Goal: Task Accomplishment & Management: Complete application form

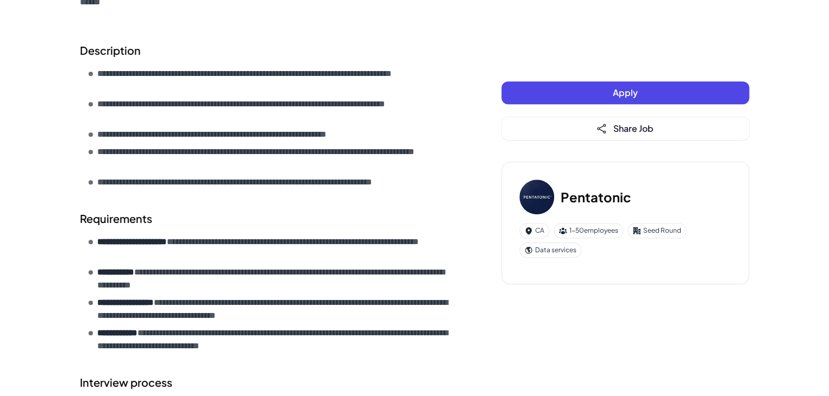
scroll to position [434, 0]
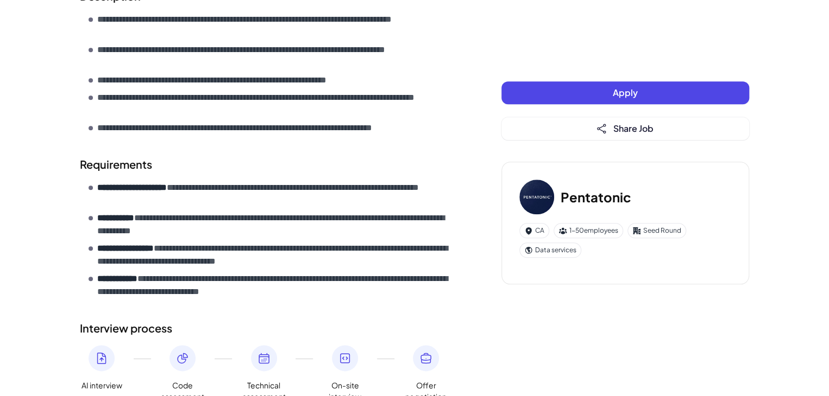
click at [549, 100] on button "Apply" at bounding box center [625, 92] width 248 height 23
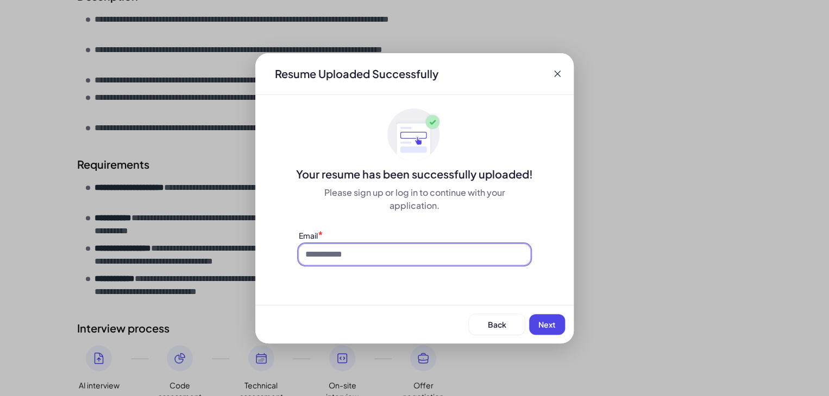
click at [406, 264] on input at bounding box center [414, 254] width 231 height 21
type input "**********"
click at [559, 320] on button "Next" at bounding box center [547, 324] width 36 height 21
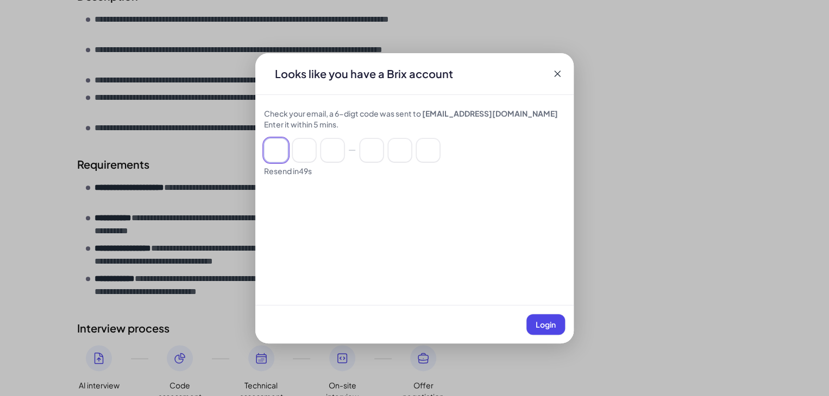
click at [279, 150] on input at bounding box center [276, 150] width 24 height 24
type input "*"
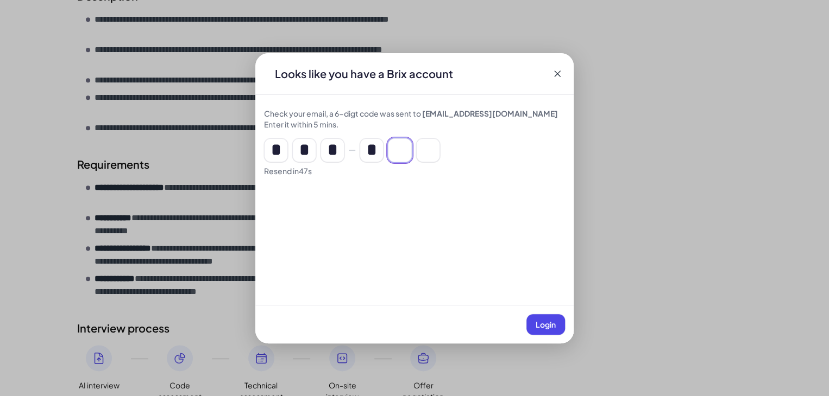
type input "*"
click at [549, 321] on span "Login" at bounding box center [545, 325] width 20 height 10
